Goal: Task Accomplishment & Management: Complete application form

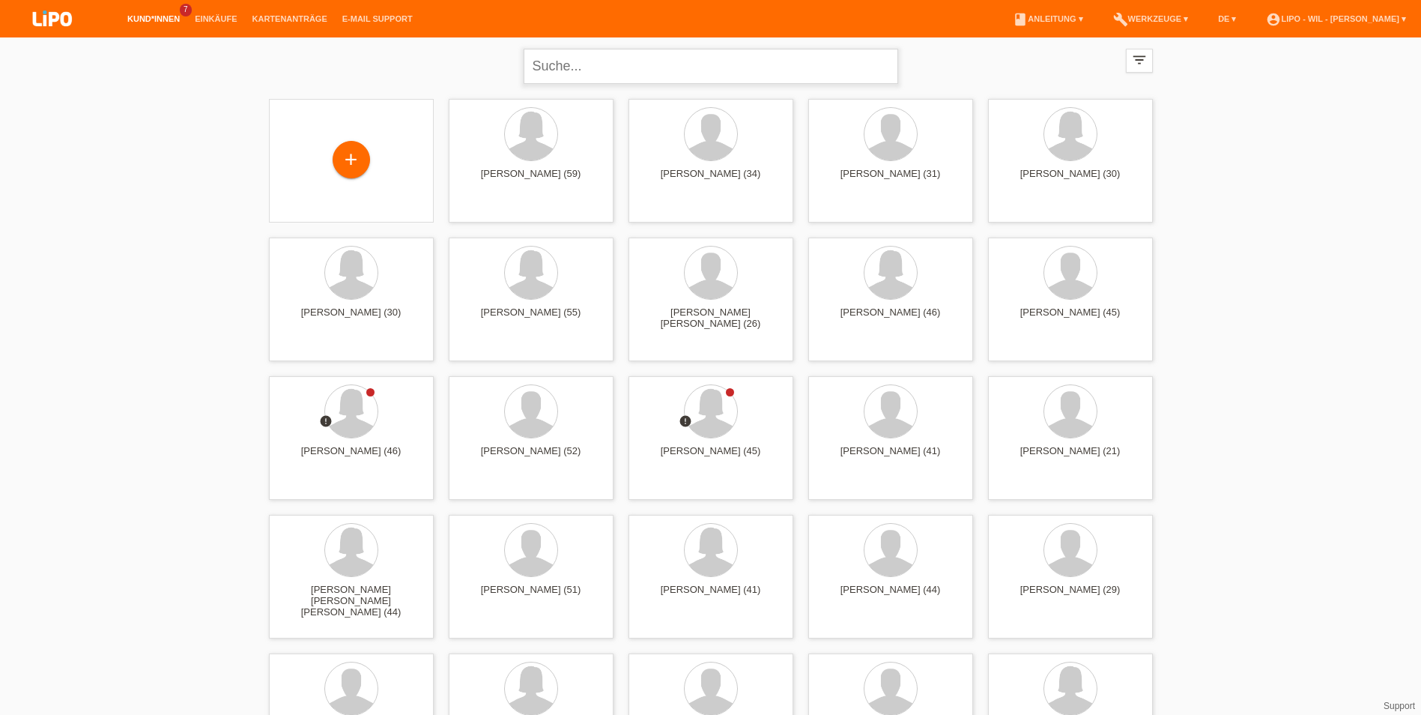
click at [604, 64] on input "text" at bounding box center [711, 66] width 375 height 35
type input "[PERSON_NAME]"
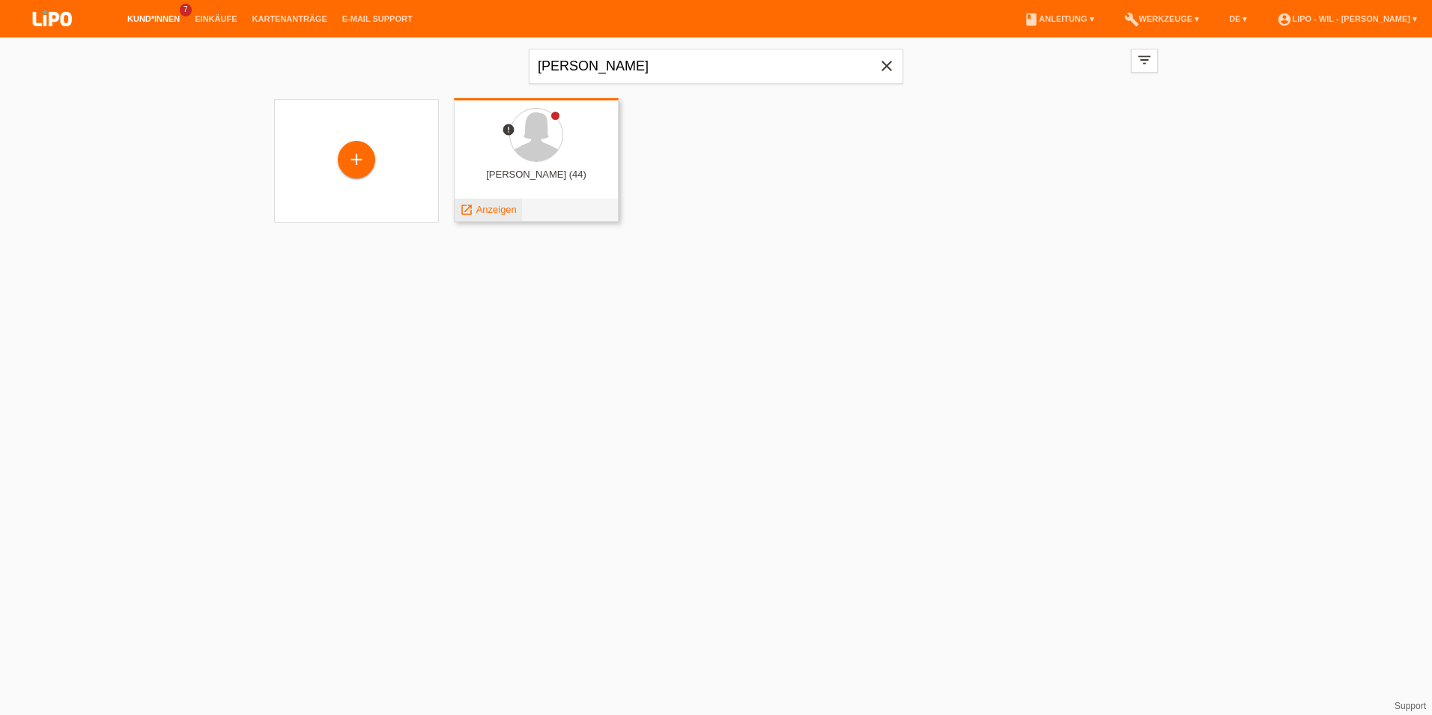
click at [496, 204] on div "launch Anzeigen" at bounding box center [488, 210] width 67 height 22
click at [540, 145] on div at bounding box center [536, 135] width 52 height 52
click at [482, 206] on span "Anzeigen" at bounding box center [496, 209] width 40 height 11
click at [482, 206] on div "error [PERSON_NAME] (44) launch Anzeigen" at bounding box center [536, 160] width 165 height 124
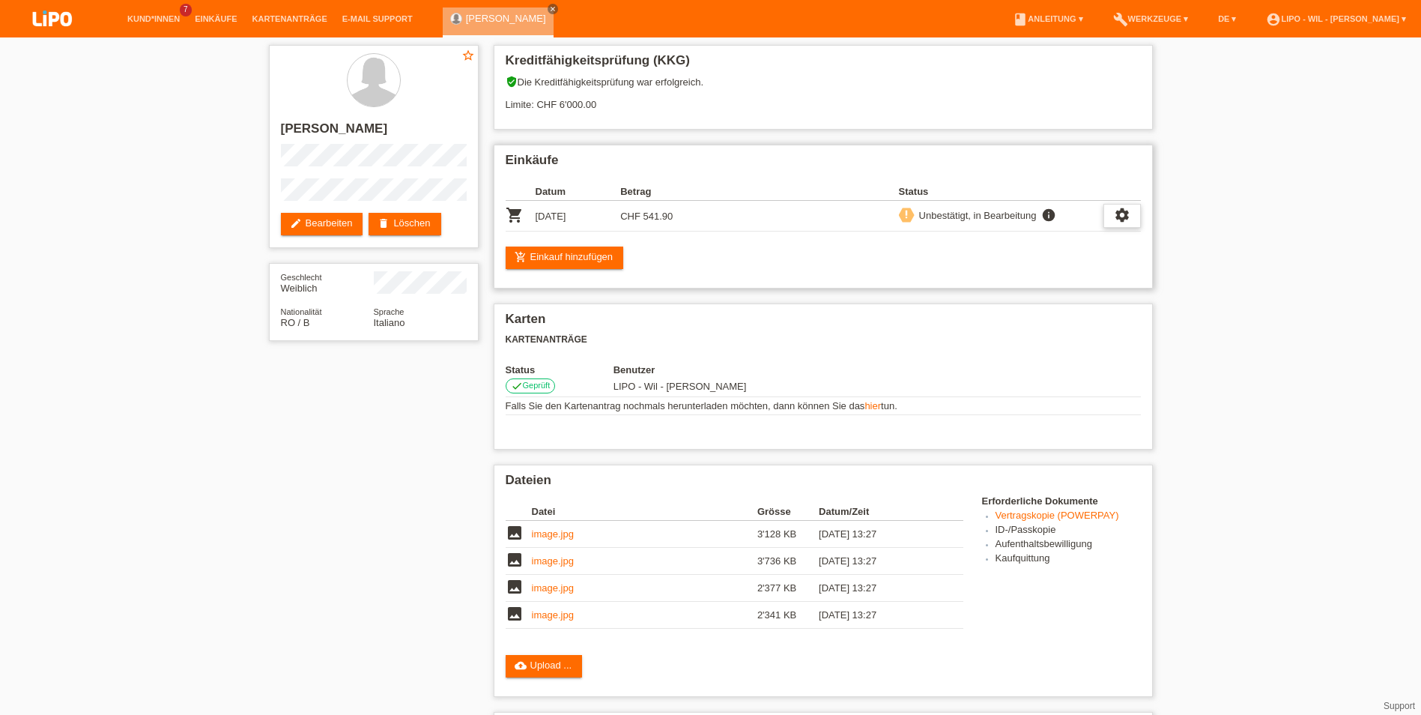
click at [1112, 216] on div "settings" at bounding box center [1121, 216] width 37 height 24
click at [531, 662] on link "cloud_upload Upload ..." at bounding box center [544, 666] width 77 height 22
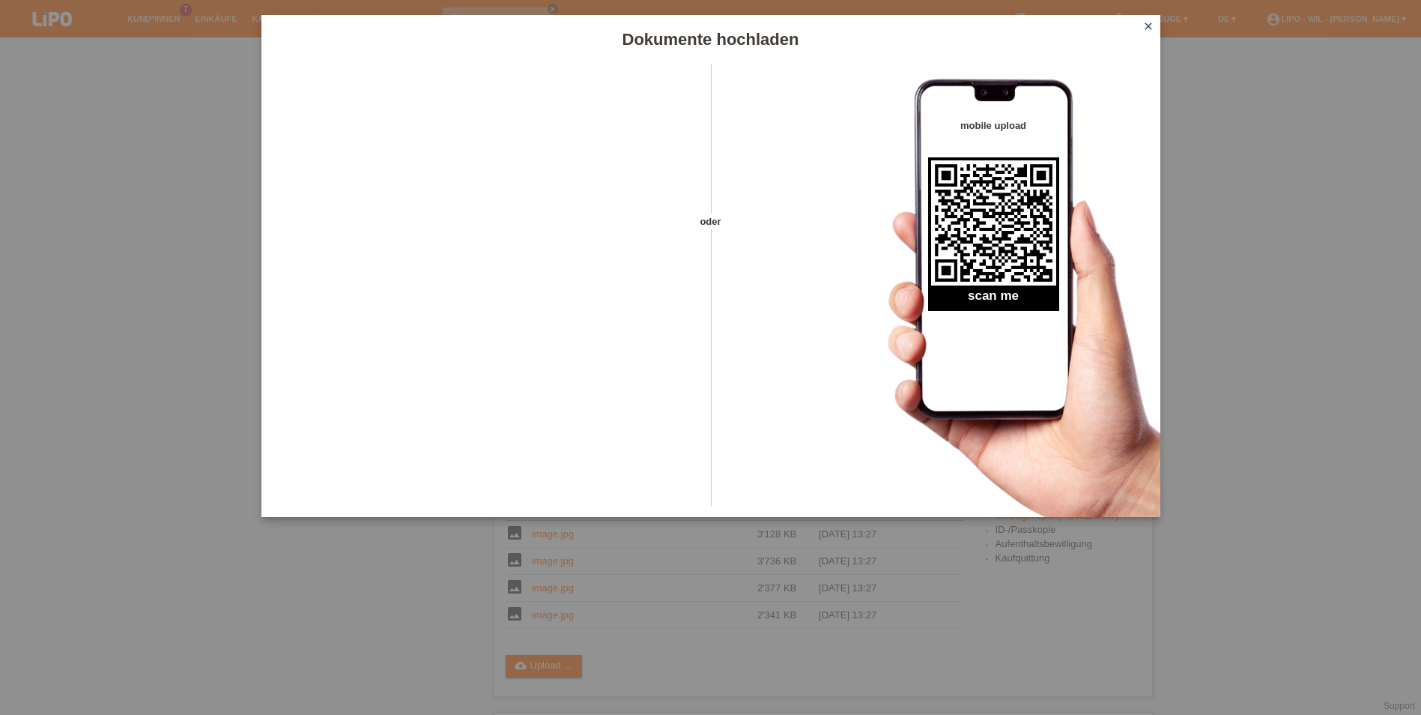
click at [1145, 22] on icon "close" at bounding box center [1148, 26] width 12 height 12
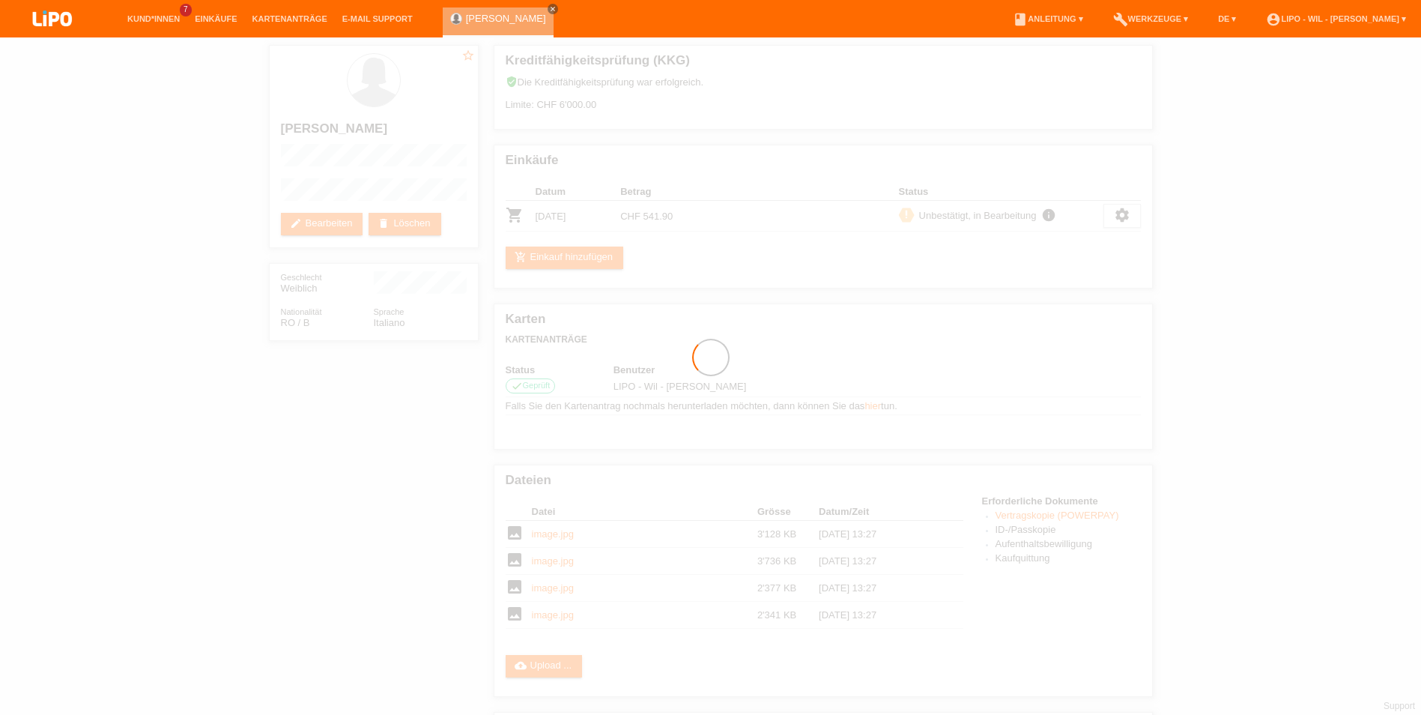
scroll to position [49, 0]
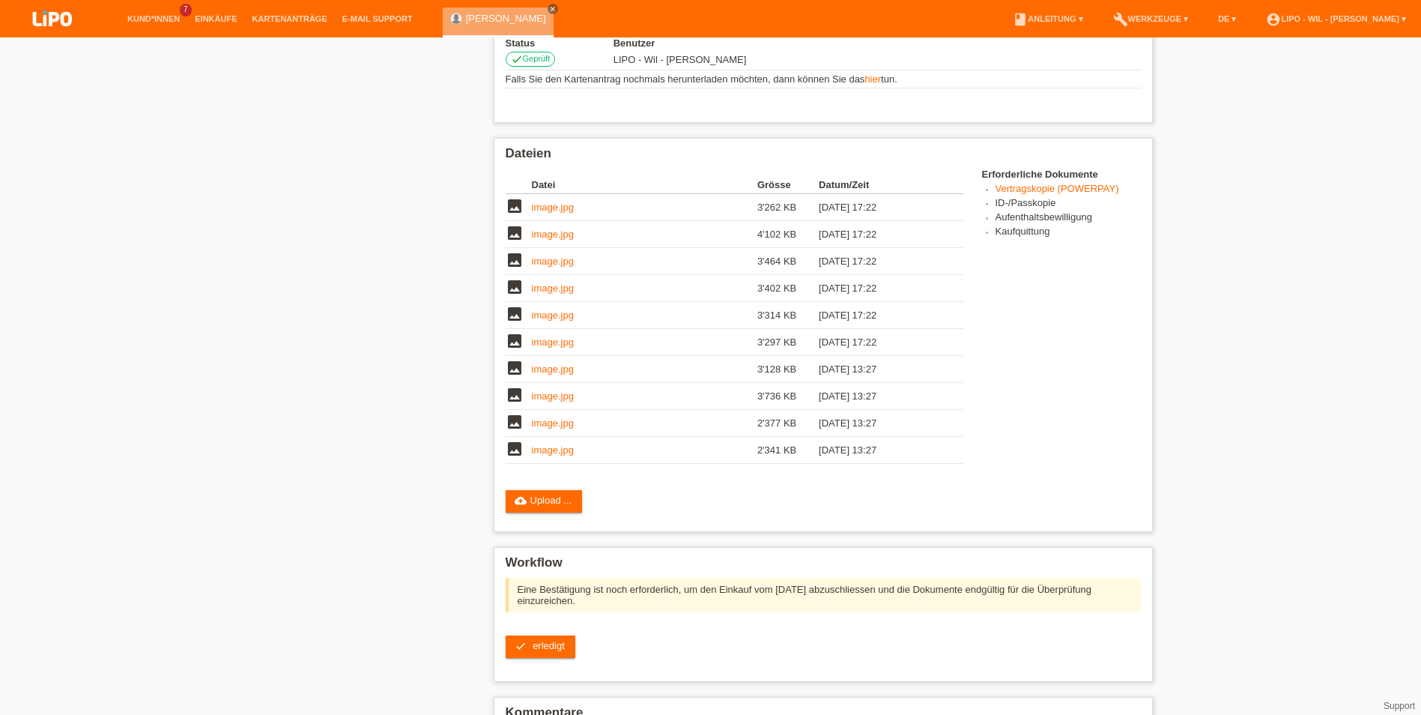
scroll to position [408, 0]
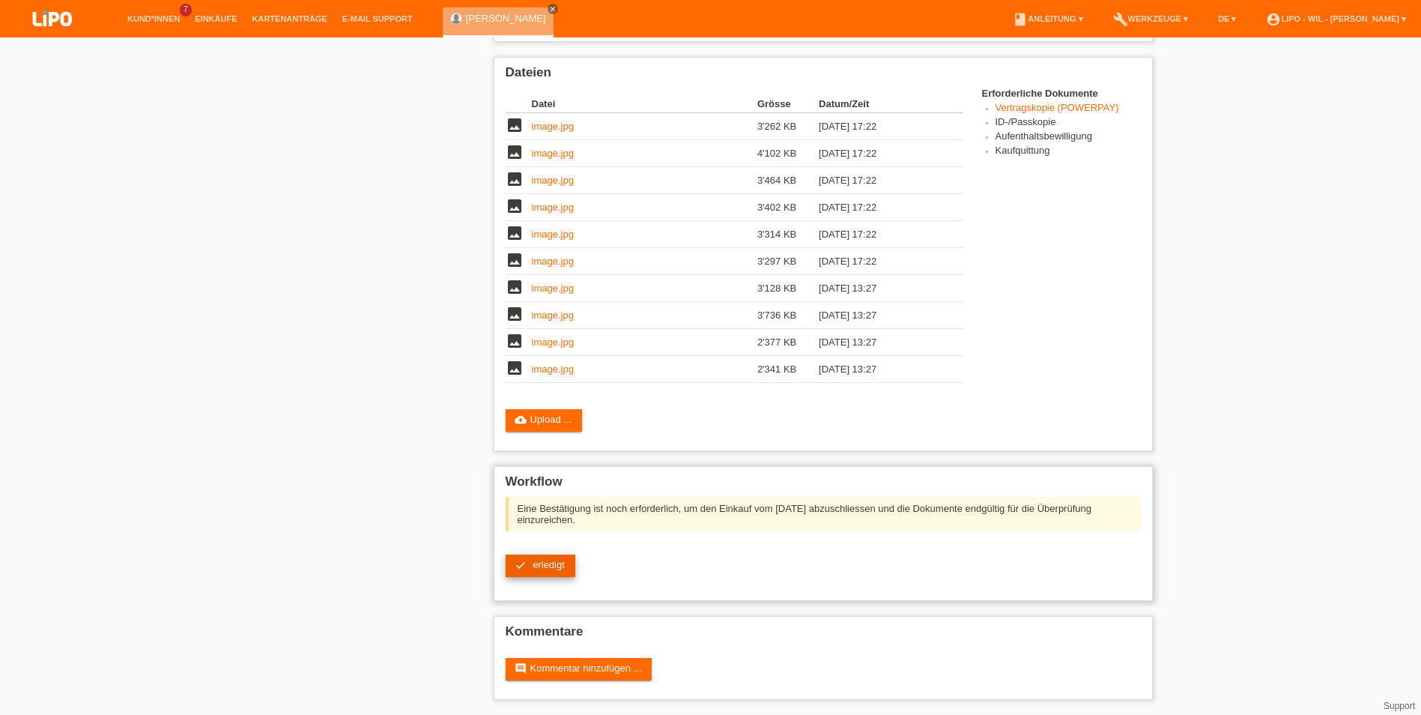
click at [548, 565] on span "erledigt" at bounding box center [549, 564] width 32 height 11
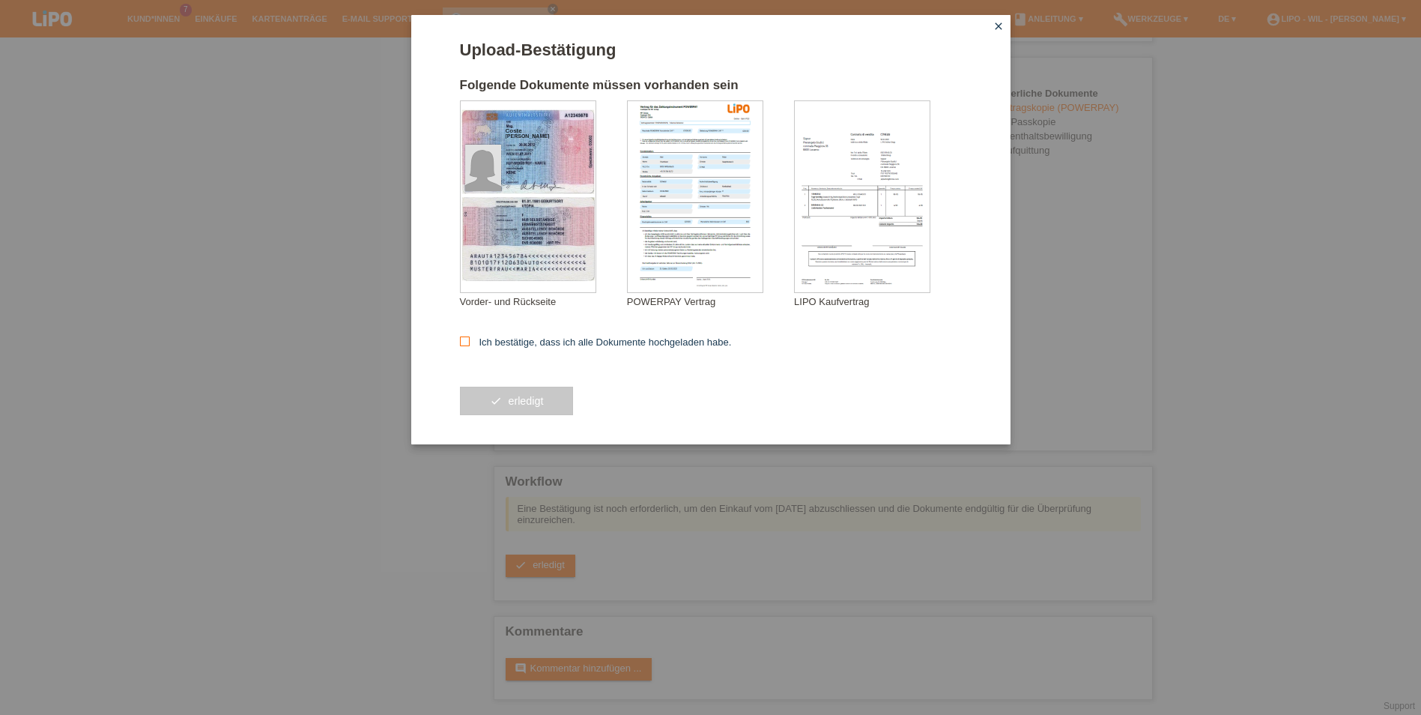
click at [479, 341] on label "Ich bestätige, dass ich alle Dokumente hochgeladen habe." at bounding box center [596, 341] width 272 height 11
click at [470, 341] on input "Ich bestätige, dass ich alle Dokumente hochgeladen habe." at bounding box center [465, 341] width 10 height 10
checkbox input "true"
click at [494, 402] on button "check erledigt" at bounding box center [517, 401] width 114 height 28
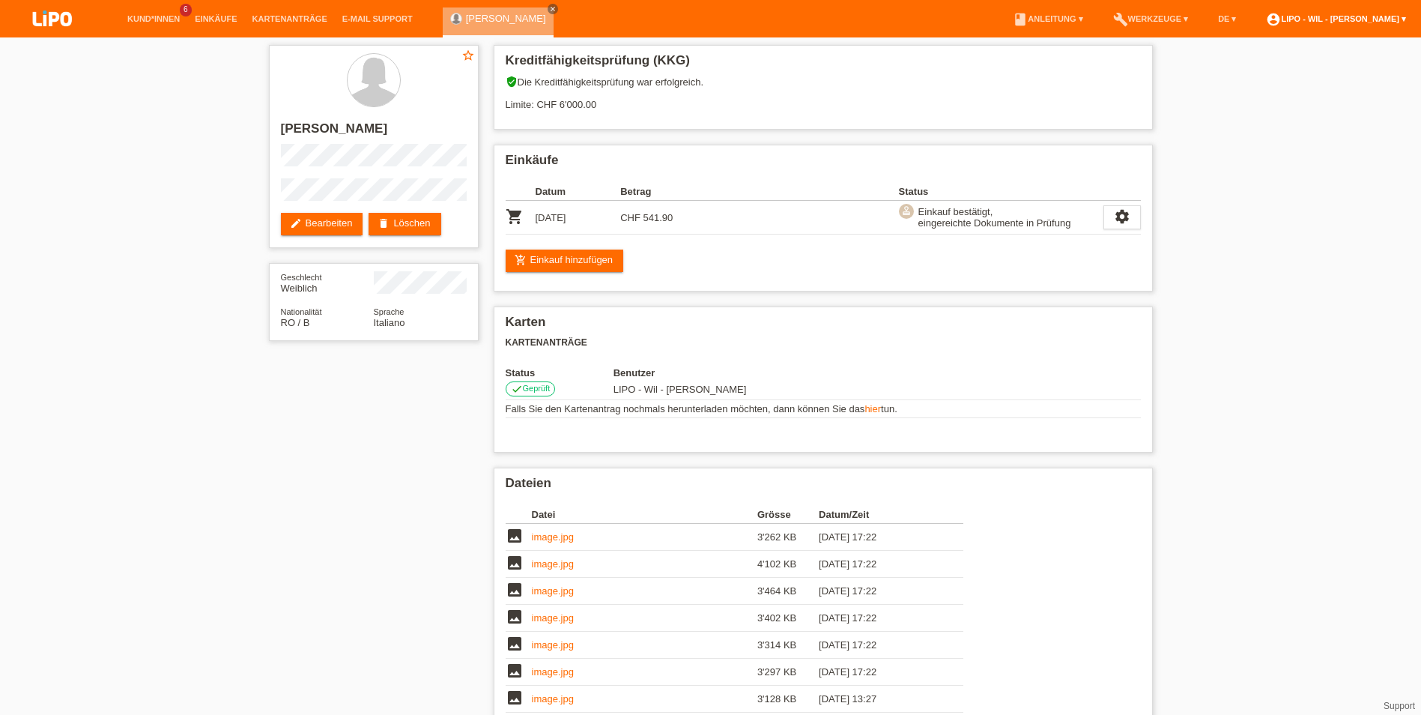
click at [1360, 18] on link "account_circle LIPO - Wil - Rafael Coelho ▾" at bounding box center [1336, 18] width 155 height 9
click at [1267, 101] on link "Logout" at bounding box center [1268, 106] width 30 height 11
